Goal: Task Accomplishment & Management: Manage account settings

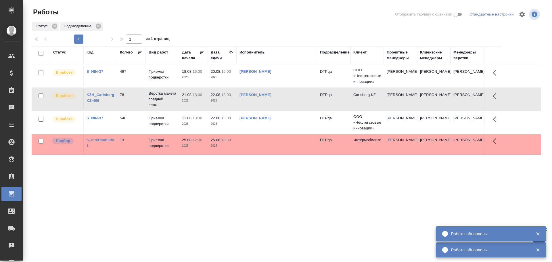
click at [295, 86] on td "[PERSON_NAME]" at bounding box center [277, 76] width 81 height 20
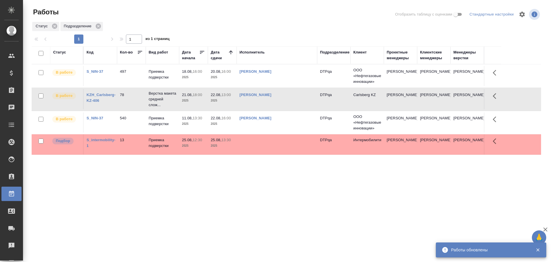
click at [290, 86] on td "[PERSON_NAME]" at bounding box center [277, 76] width 81 height 20
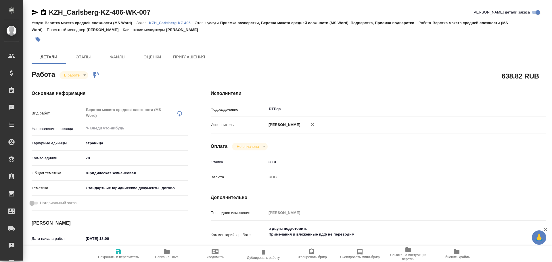
type textarea "x"
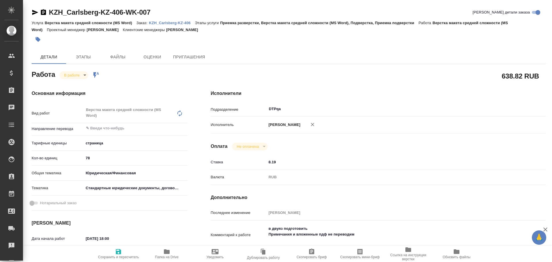
type textarea "x"
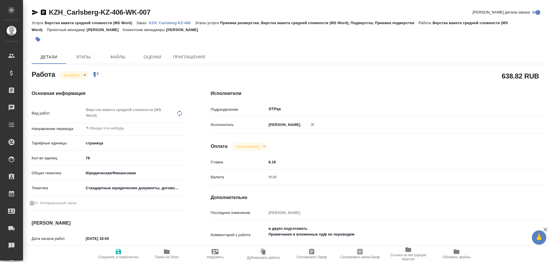
type textarea "x"
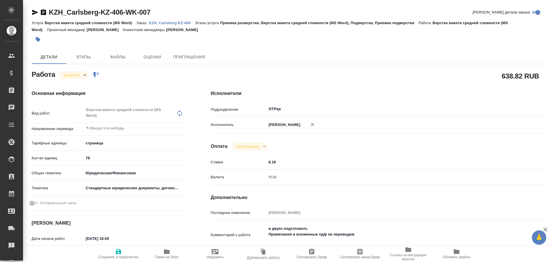
click at [171, 251] on span "Папка на Drive" at bounding box center [166, 253] width 41 height 11
type textarea "x"
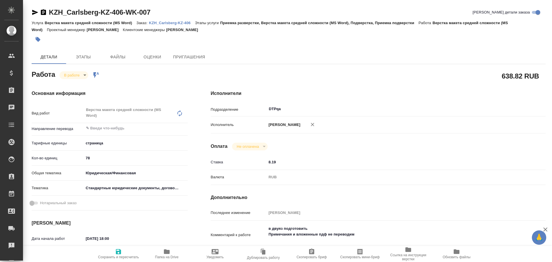
type textarea "x"
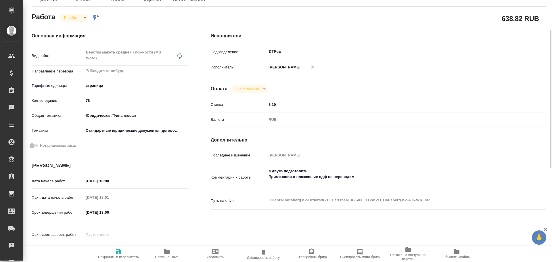
type textarea "x"
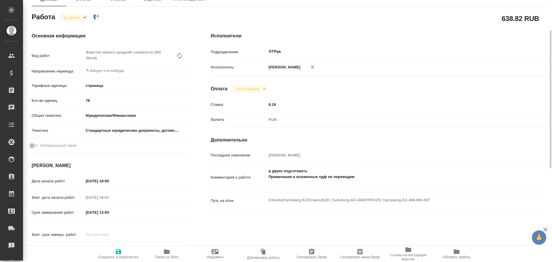
type textarea "x"
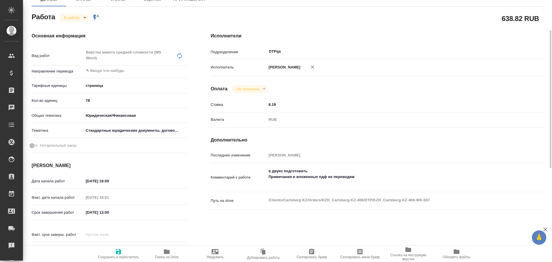
scroll to position [115, 0]
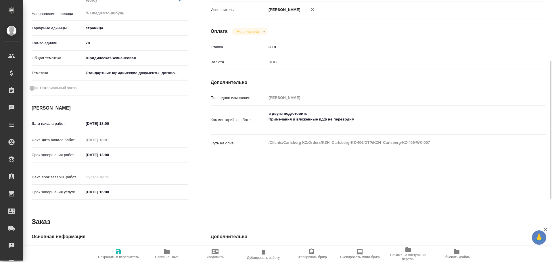
type textarea "x"
click at [374, 117] on textarea "в двуяз подготовить Примечания и вложенные пдф не переводим" at bounding box center [392, 119] width 251 height 21
click at [277, 124] on textarea "в двуяз подготовить Примечания и вложенные пдф не переводим" at bounding box center [392, 119] width 251 height 21
type textarea "x"
type textarea "в двуяз подготовить Примечания и вложенные пдф не переводим H"
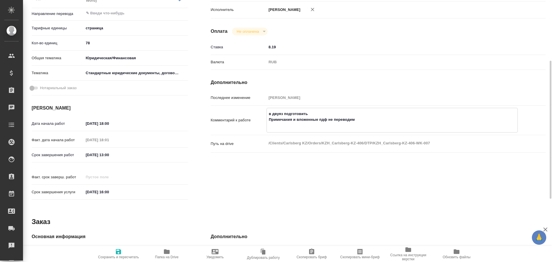
type textarea "x"
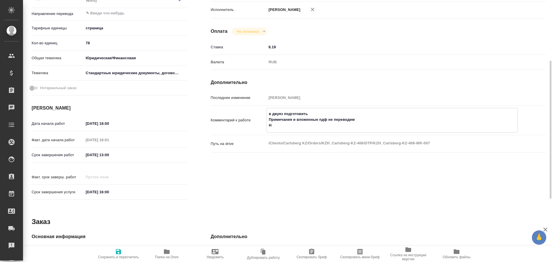
type textarea "в двуяз подготовить Примечания и вложенные пдф не переводим Hf"
type textarea "x"
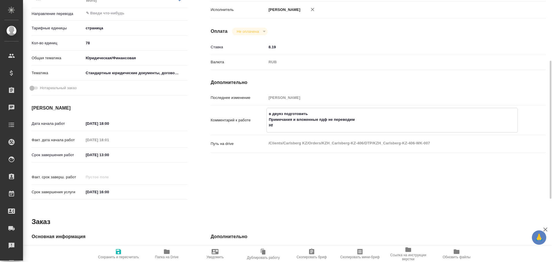
type textarea "x"
type textarea "в двуяз подготовить Примечания и вложенные пдф не переводим H"
type textarea "x"
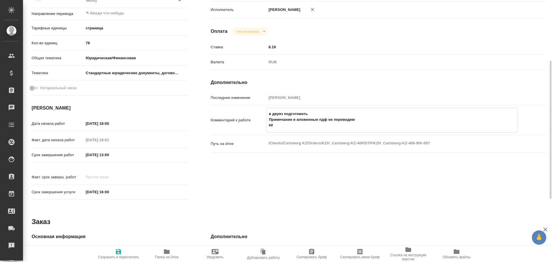
type textarea "x"
type textarea "в двуяз подготовить Примечания и вложенные пдф не переводим"
type textarea "x"
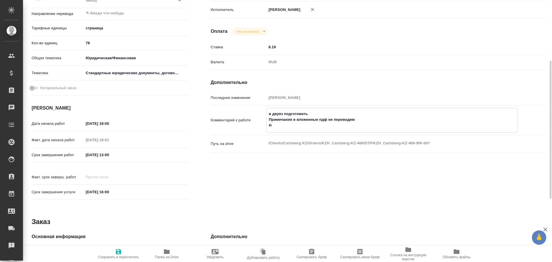
type textarea "x"
type textarea "в двуяз подготовить Примечания и вложенные пдф не переводим Р"
type textarea "x"
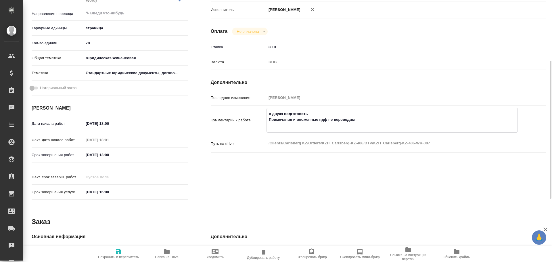
type textarea "x"
type textarea "в двуяз подготовить Примечания и вложенные пдф не переводим Ра"
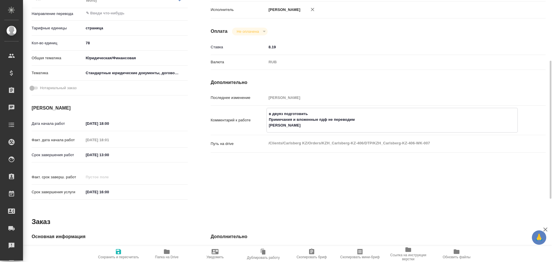
type textarea "x"
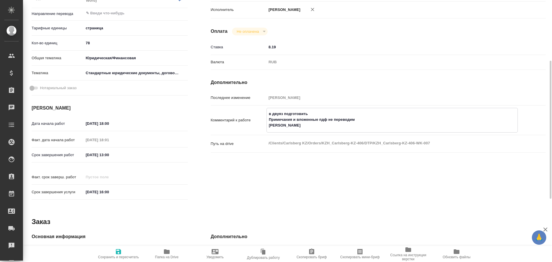
type textarea "в двуяз подготовить Примечания и вложенные пдф не переводим Раз"
type textarea "x"
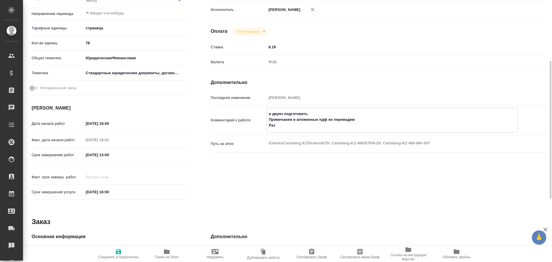
type textarea "x"
type textarea "в двуяз подготовить Примечания и вложенные пдф не переводим Разб"
type textarea "x"
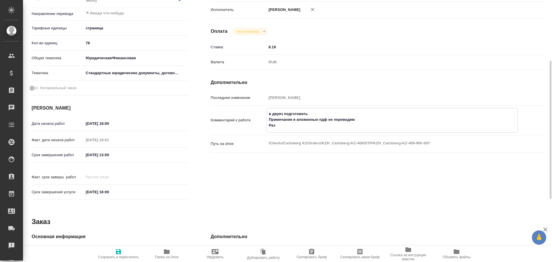
type textarea "x"
type textarea "в двуяз подготовить Примечания и вложенные пдф не переводим Разбо"
type textarea "x"
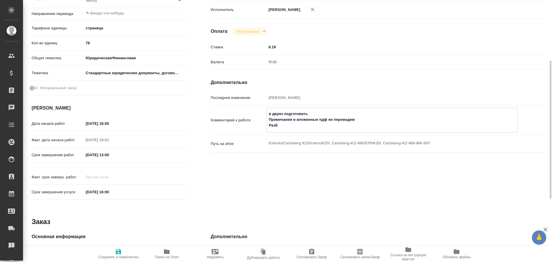
type textarea "x"
type textarea "в двуяз подготовить Примечания и вложенные пдф не переводим Разбор"
type textarea "x"
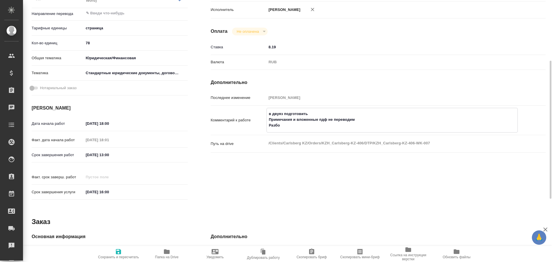
type textarea "x"
type textarea "в двуяз подготовить Примечания и вложенные пдф не переводим Разбор"
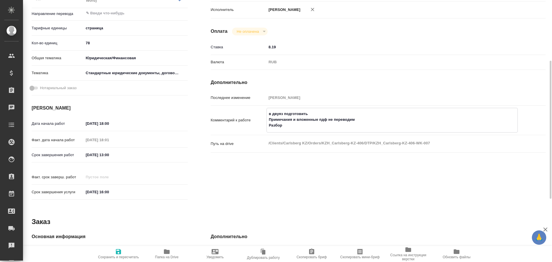
type textarea "x"
paste textarea "https://drive.awatera.com/f/10161779"
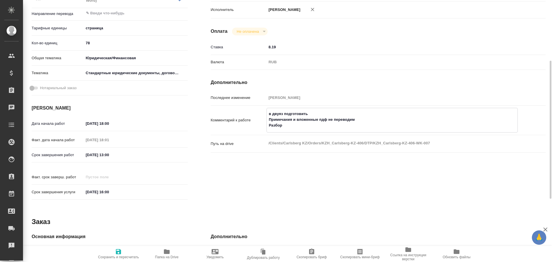
type textarea "x"
type textarea "в двуяз подготовить Примечания и вложенные пдф не переводим Разбор https://driv…"
type textarea "x"
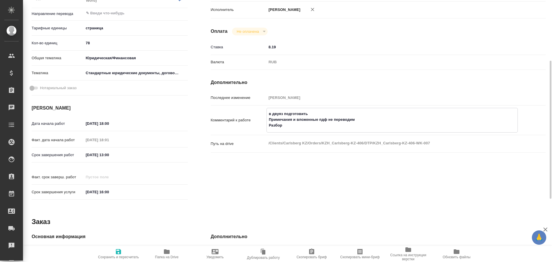
type textarea "x"
type textarea "в двуяз подготовить Примечания и вложенные пдф не переводим Разбор https://driv…"
type textarea "x"
click at [125, 252] on span "Сохранить и пересчитать" at bounding box center [118, 253] width 41 height 11
type textarea "x"
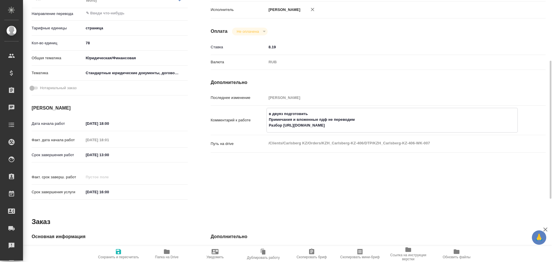
type textarea "x"
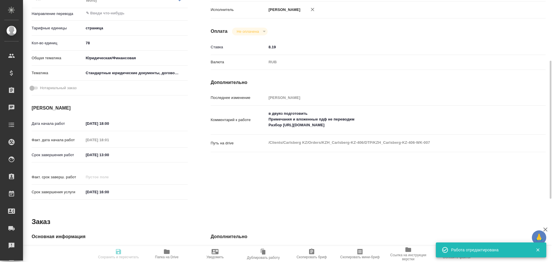
type textarea "x"
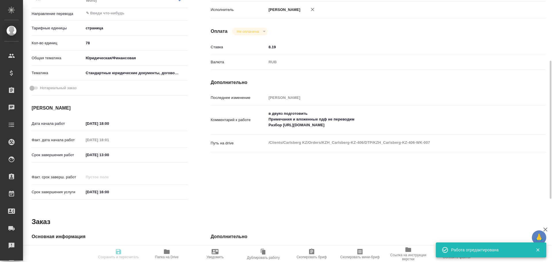
scroll to position [29, 0]
type textarea "x"
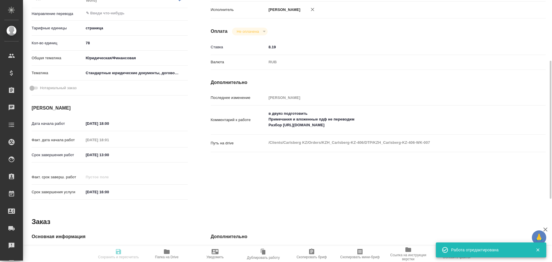
type textarea "x"
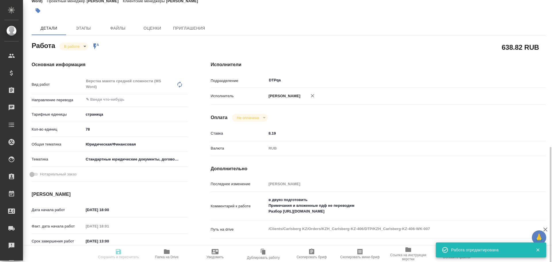
type input "inProgress"
type textarea "Верстка макета средней сложности (MS Word)"
type textarea "x"
type input "5a8b1489cc6b4906c91bfdb2"
type input "78"
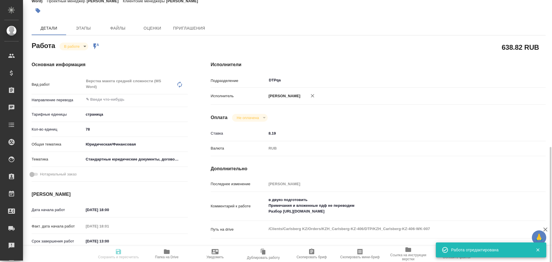
type input "yr-fn"
type input "5f647205b73bc97568ca66bf"
type input "21.08.2025 18:00"
type input "21.08.2025 18:01"
type input "22.08.2025 13:00"
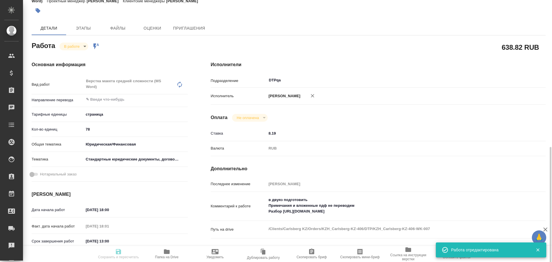
type input "29.08.2025 16:00"
type input "DTPqa"
type input "notPayed"
type input "8.19"
type input "RUB"
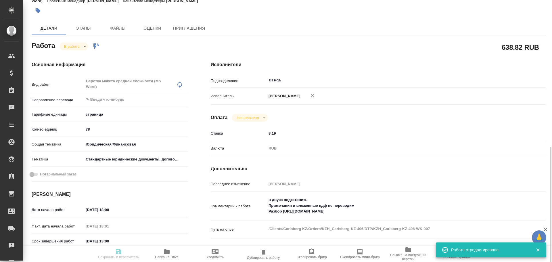
type input "Чулец Елена"
type textarea "в двуяз подготовить Примечания и вложенные пдф не переводим Разбор https://driv…"
type textarea "x"
type textarea "/Clients/Carlsberg KZ/Orders/KZH_Carlsberg-KZ-406/DTP/KZH_Carlsberg-KZ-406-WK-0…"
type textarea "x"
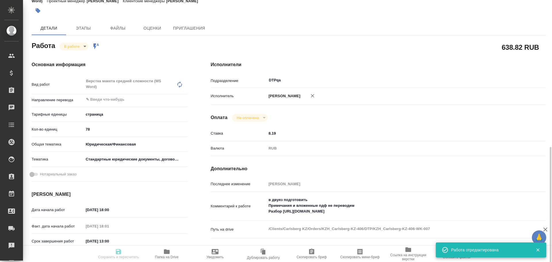
type input "KZH_Carlsberg-KZ-406"
type input "Верстка макета средней сложности (MS Word)"
type input "Приемка разверстки, Верстка макета средней сложности (MS Word), Подверстка, При…"
type input "[PERSON_NAME]"
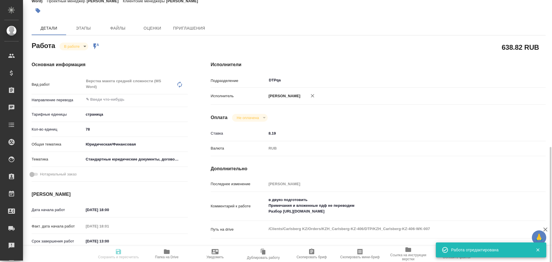
type input "/Clients/Carlsberg KZ/Orders/KZH_Carlsberg-KZ-406"
type textarea "x"
type textarea "перевод на русский язык. 1. Перевод двуязычный, на английском есть, переводим т…"
type textarea "x"
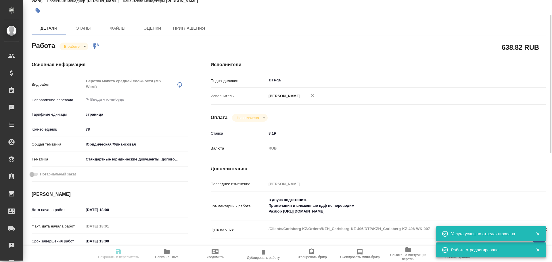
type textarea "x"
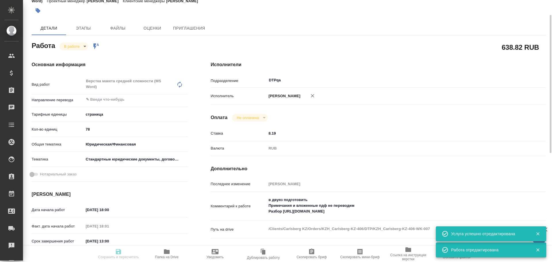
type textarea "x"
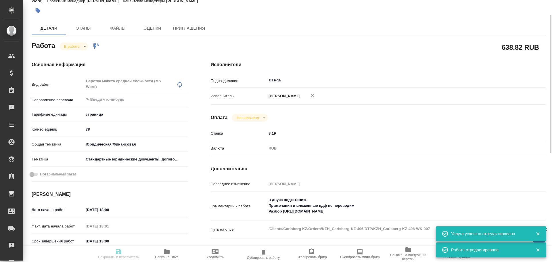
type textarea "x"
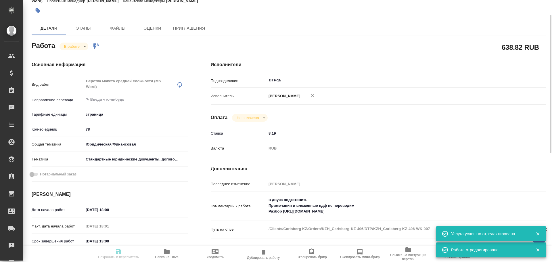
type textarea "x"
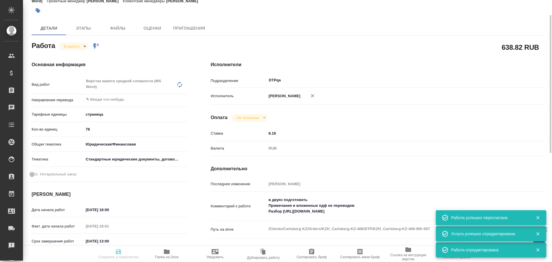
click at [73, 49] on body "🙏 .cls-1 fill:#fff; AWATERA Chulets Elena Клиенты Спецификации Заказы 0 Чаты To…" at bounding box center [276, 131] width 552 height 262
type input "inProgress"
type textarea "Верстка макета средней сложности (MS Word)"
type textarea "x"
type input "5a8b1489cc6b4906c91bfdb2"
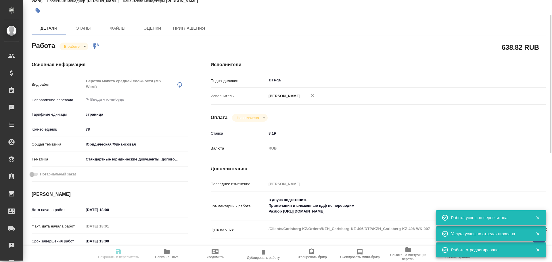
type input "78"
type input "yr-fn"
type input "5f647205b73bc97568ca66bf"
type input "21.08.2025 18:00"
type input "21.08.2025 18:01"
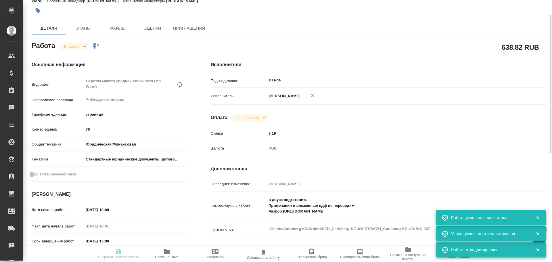
type input "22.08.2025 13:00"
type input "29.08.2025 16:00"
type input "DTPqa"
type input "notPayed"
type input "8.19"
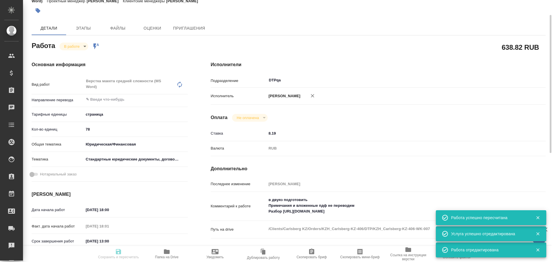
type input "RUB"
type input "Чулец Елена"
type textarea "в двуяз подготовить Примечания и вложенные пдф не переводим Разбор https://driv…"
type textarea "x"
type textarea "/Clients/Carlsberg KZ/Orders/KZH_Carlsberg-KZ-406/DTP/KZH_Carlsberg-KZ-406-WK-0…"
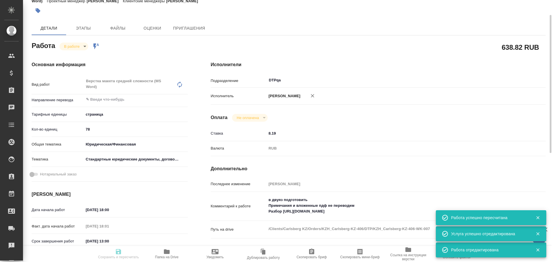
type textarea "x"
type input "KZH_Carlsberg-KZ-406"
type input "Верстка макета средней сложности (MS Word)"
type input "Приемка разверстки, Верстка макета средней сложности (MS Word), Подверстка, При…"
type input "[PERSON_NAME]"
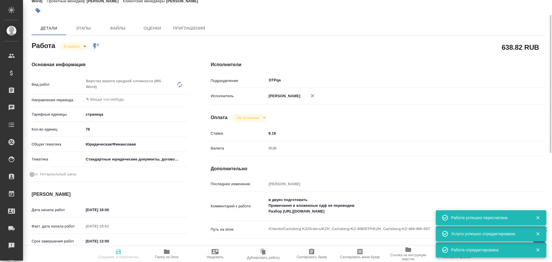
type input "[PERSON_NAME]"
type input "/Clients/Carlsberg KZ/Orders/KZH_Carlsberg-KZ-406"
type textarea "x"
type textarea "перевод на русский язык. 1. Перевод двуязычный, на английском есть, переводим т…"
type textarea "x"
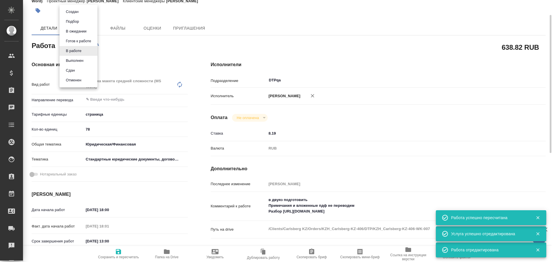
type textarea "x"
click at [72, 59] on button "Выполнен" at bounding box center [74, 61] width 21 height 6
click at [123, 254] on span "Сохранить и пересчитать" at bounding box center [118, 253] width 41 height 11
